Goal: Task Accomplishment & Management: Manage account settings

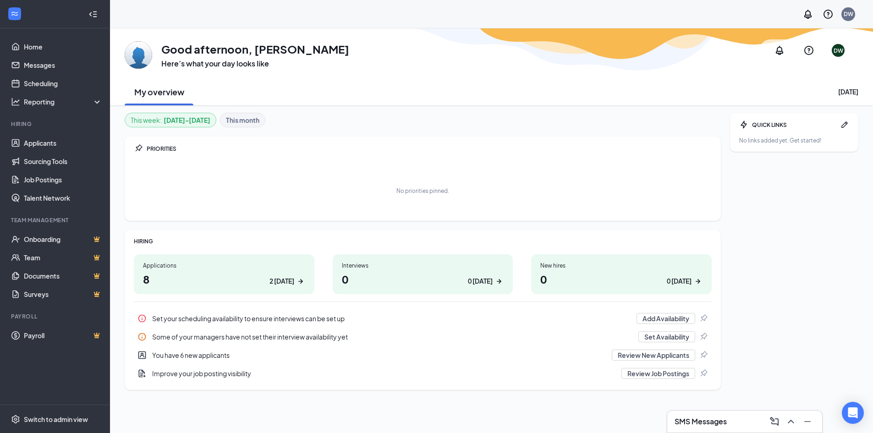
click at [198, 273] on h1 "8 2 today" at bounding box center [224, 279] width 162 height 16
click at [171, 265] on div "Applications" at bounding box center [224, 266] width 162 height 8
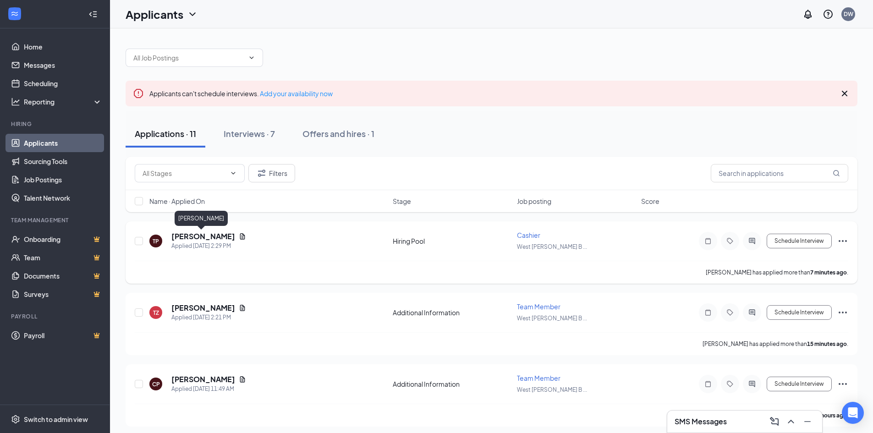
click at [204, 240] on h5 "[PERSON_NAME]" at bounding box center [203, 236] width 64 height 10
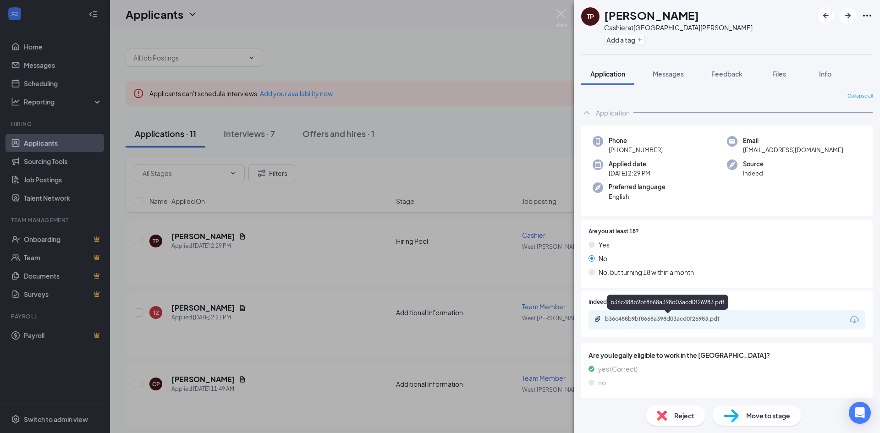
click at [666, 316] on div "b36c488b9bf8668a398d03acd0f26983.pdf" at bounding box center [669, 318] width 128 height 7
click at [204, 310] on div "TP Tahliah Pettye Cashier at West Mason Green Bay Add a tag Application Message…" at bounding box center [440, 216] width 880 height 433
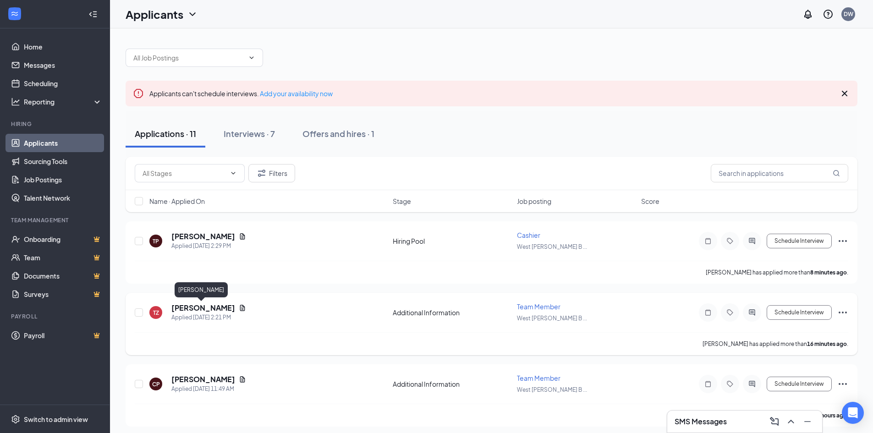
click at [203, 309] on h5 "[PERSON_NAME]" at bounding box center [203, 308] width 64 height 10
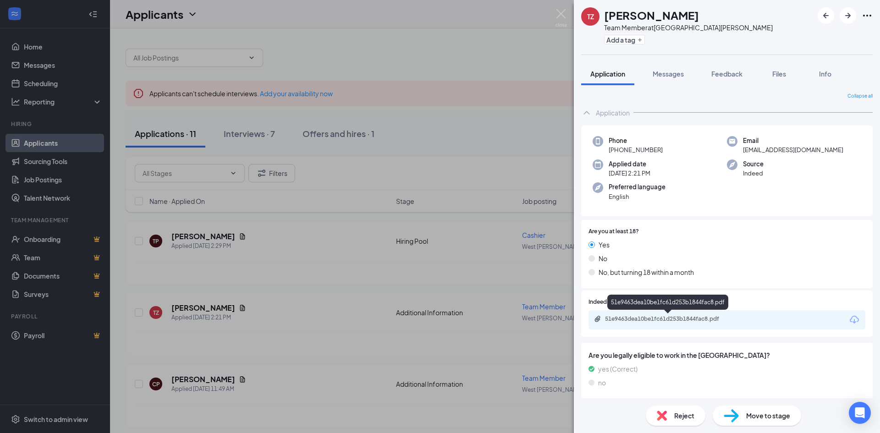
click at [650, 318] on div "51e9463dea10be1fc61d253b1844fac8.pdf" at bounding box center [669, 318] width 128 height 7
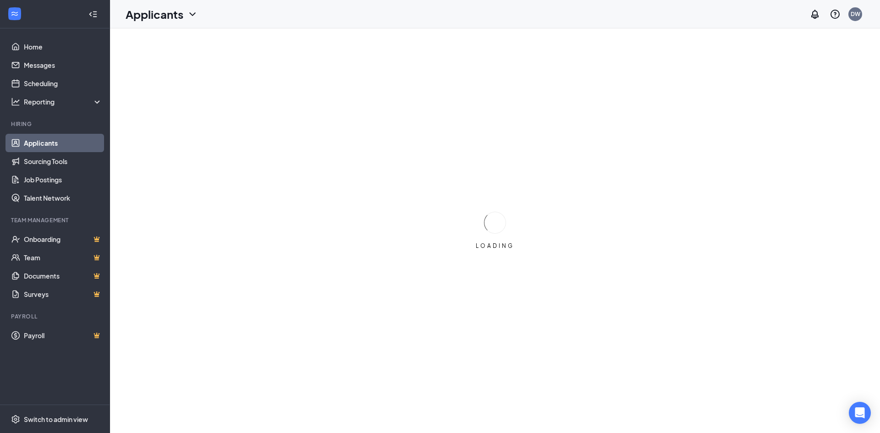
click at [47, 145] on link "Applicants" at bounding box center [63, 143] width 78 height 18
